Goal: Task Accomplishment & Management: Use online tool/utility

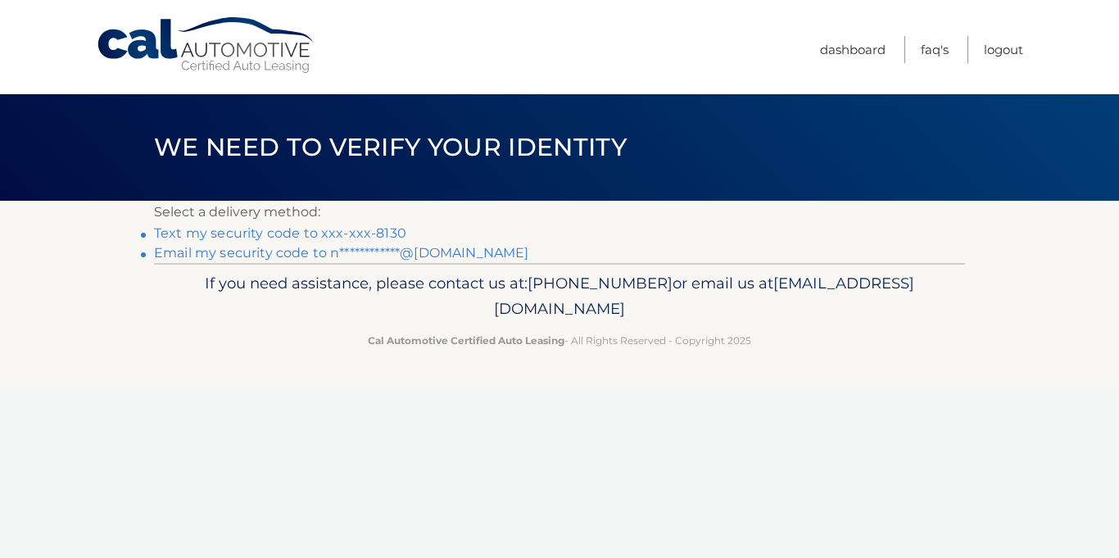
click at [259, 234] on link "Text my security code to xxx-xxx-8130" at bounding box center [280, 233] width 252 height 16
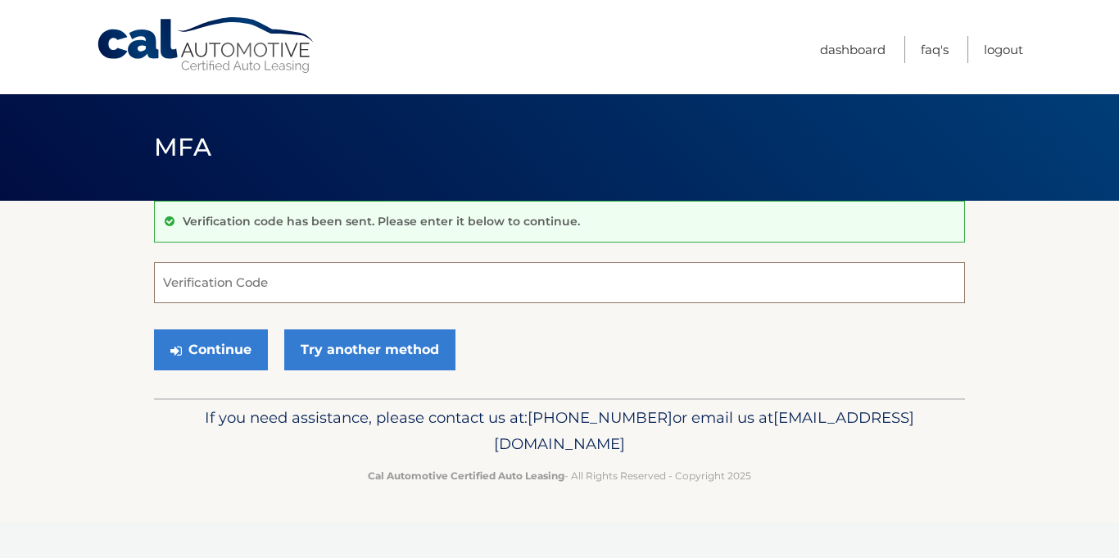
drag, startPoint x: 268, startPoint y: 283, endPoint x: 267, endPoint y: 292, distance: 9.9
click at [268, 283] on input "Verification Code" at bounding box center [559, 282] width 811 height 41
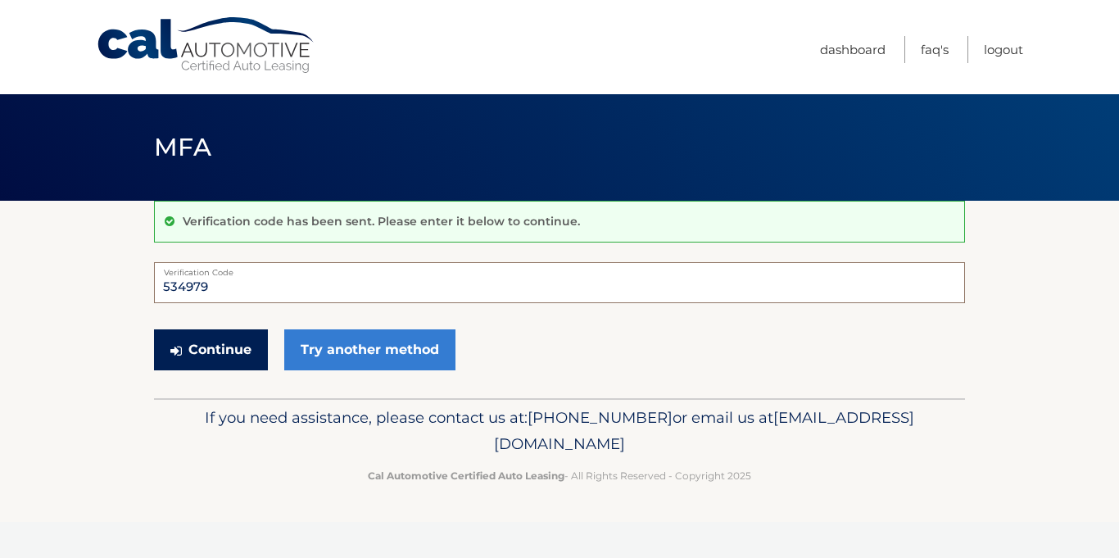
type input "534979"
click at [211, 348] on button "Continue" at bounding box center [211, 349] width 114 height 41
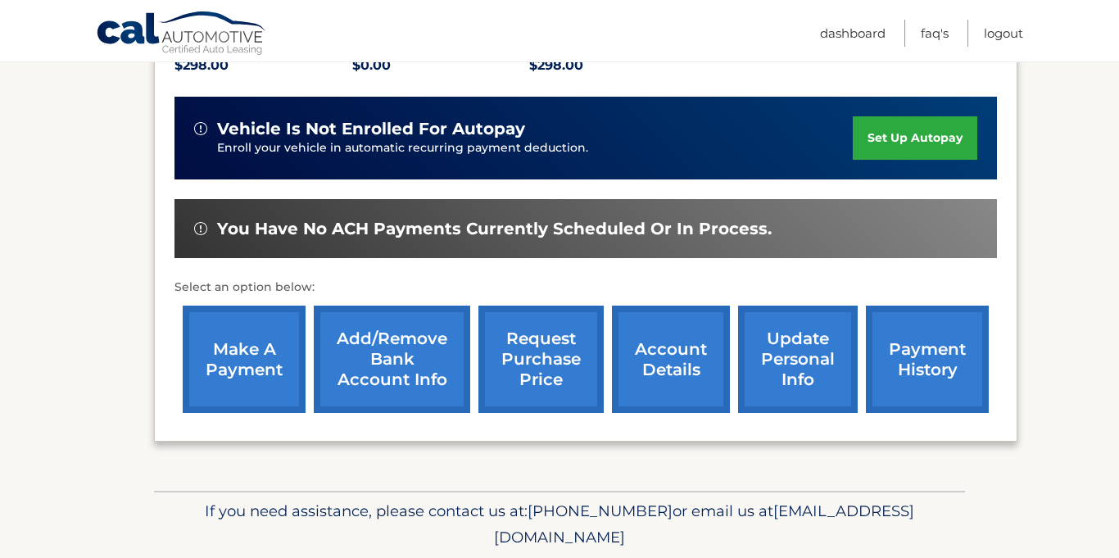
scroll to position [397, 0]
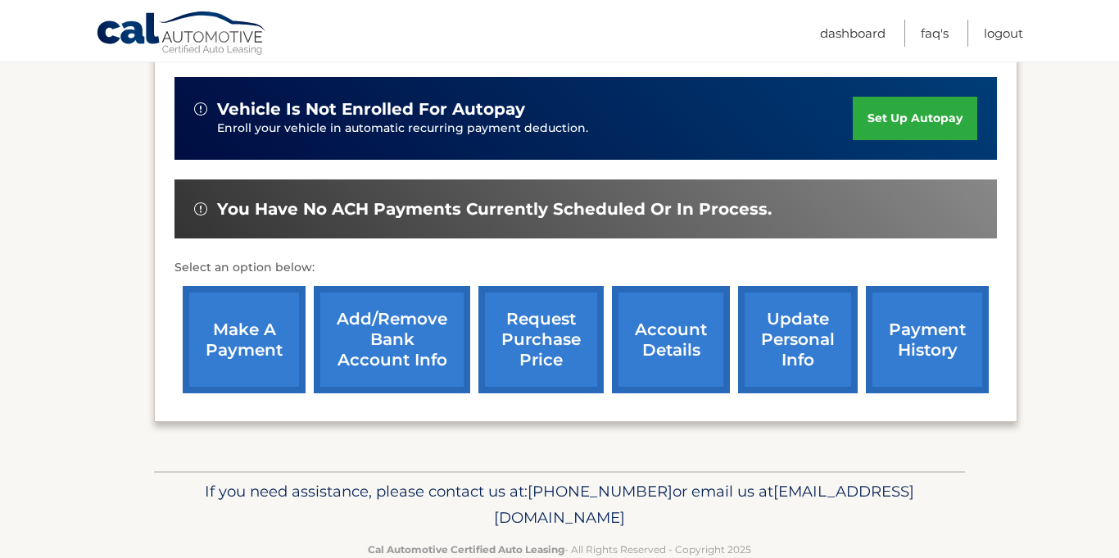
click at [245, 342] on link "make a payment" at bounding box center [244, 339] width 123 height 107
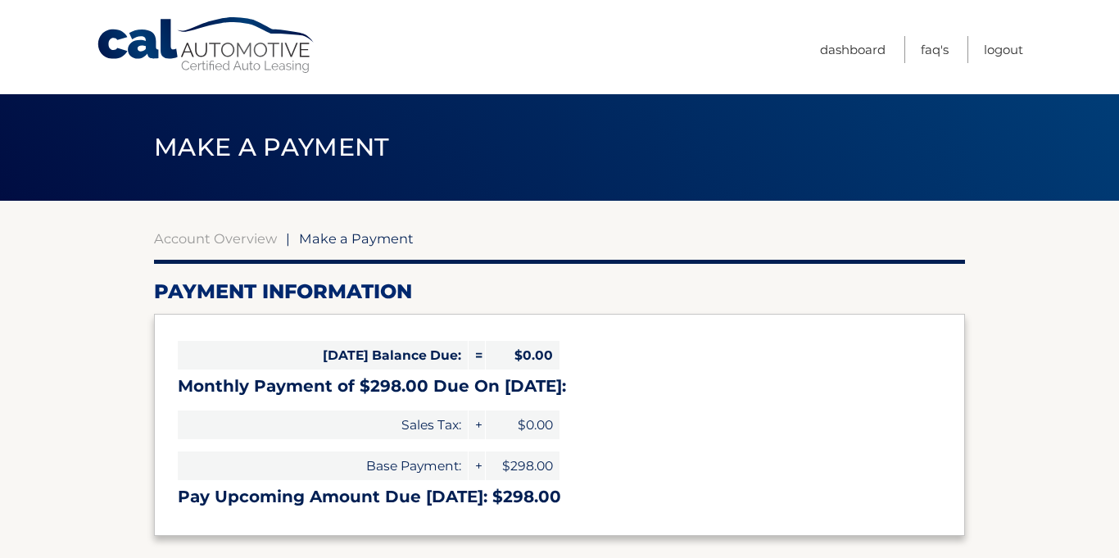
select select "ZTA0YmM2MWEtMjc1My00Yzk0LWJiYTgtYzczODQ2MWJjZmIz"
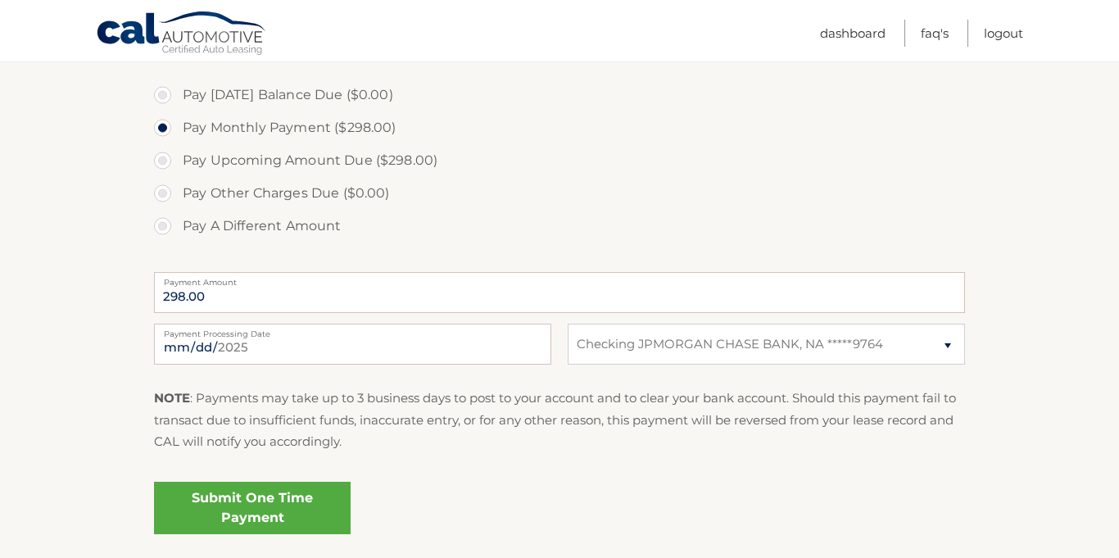
scroll to position [490, 0]
click at [244, 511] on link "Submit One Time Payment" at bounding box center [252, 506] width 197 height 52
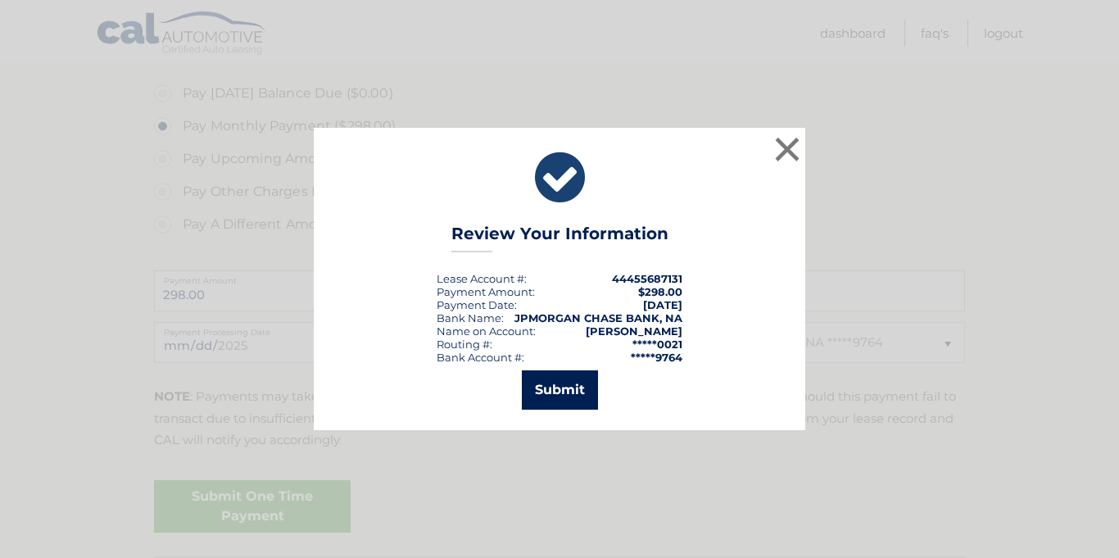
click at [577, 390] on button "Submit" at bounding box center [560, 389] width 76 height 39
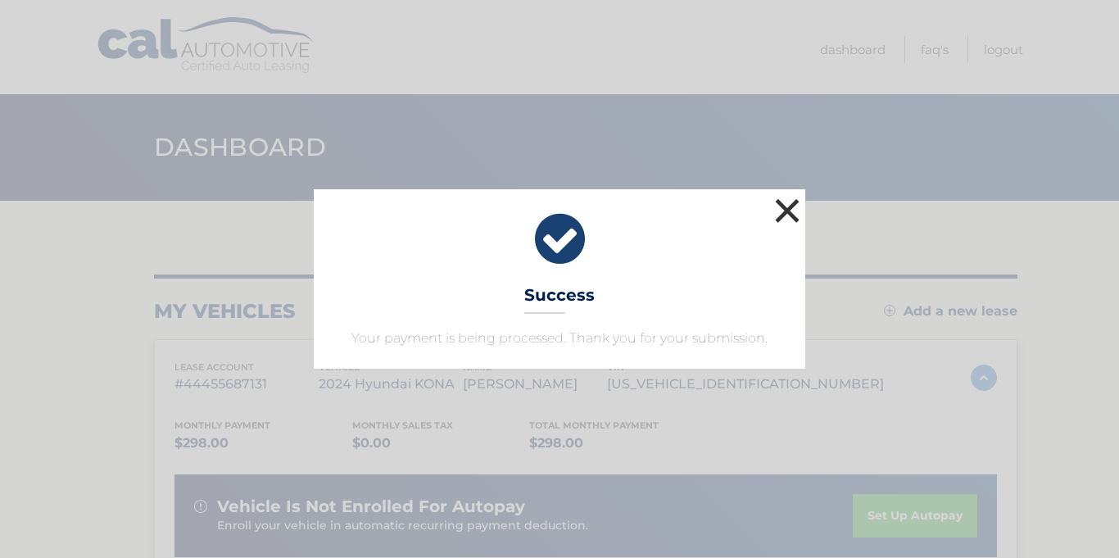
click at [795, 205] on button "×" at bounding box center [787, 210] width 33 height 33
